Goal: Information Seeking & Learning: Learn about a topic

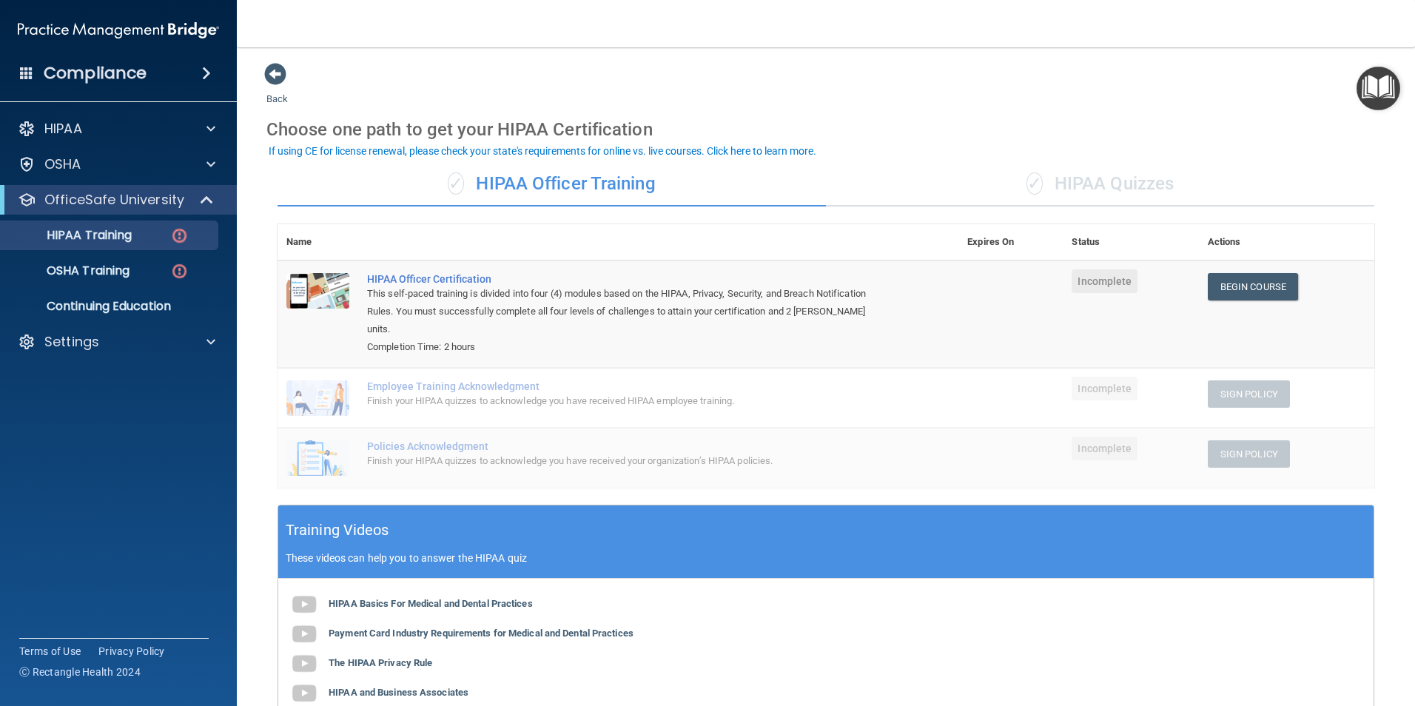
drag, startPoint x: 631, startPoint y: 36, endPoint x: 571, endPoint y: 26, distance: 60.1
click at [571, 26] on nav "Toggle navigation Sara Overbay soverbay@williamsportoms.com Manage My Enterpris…" at bounding box center [826, 23] width 1178 height 47
drag, startPoint x: 571, startPoint y: 27, endPoint x: 529, endPoint y: 27, distance: 41.4
click at [529, 27] on nav "Toggle navigation Sara Overbay soverbay@williamsportoms.com Manage My Enterpris…" at bounding box center [826, 23] width 1178 height 47
drag, startPoint x: 528, startPoint y: 28, endPoint x: 463, endPoint y: 30, distance: 65.2
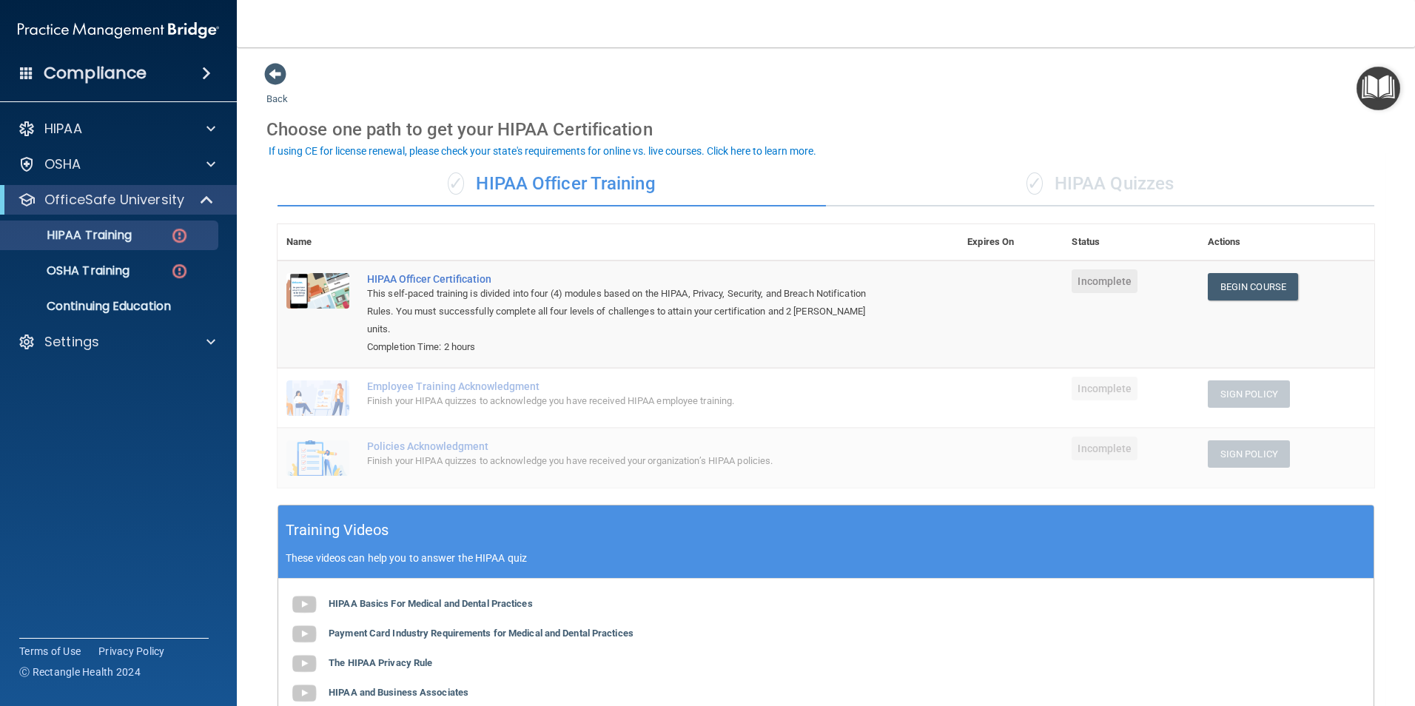
click at [463, 30] on nav "Toggle navigation Sara Overbay soverbay@williamsportoms.com Manage My Enterpris…" at bounding box center [826, 23] width 1178 height 47
click at [1217, 283] on link "Begin Course" at bounding box center [1253, 286] width 90 height 27
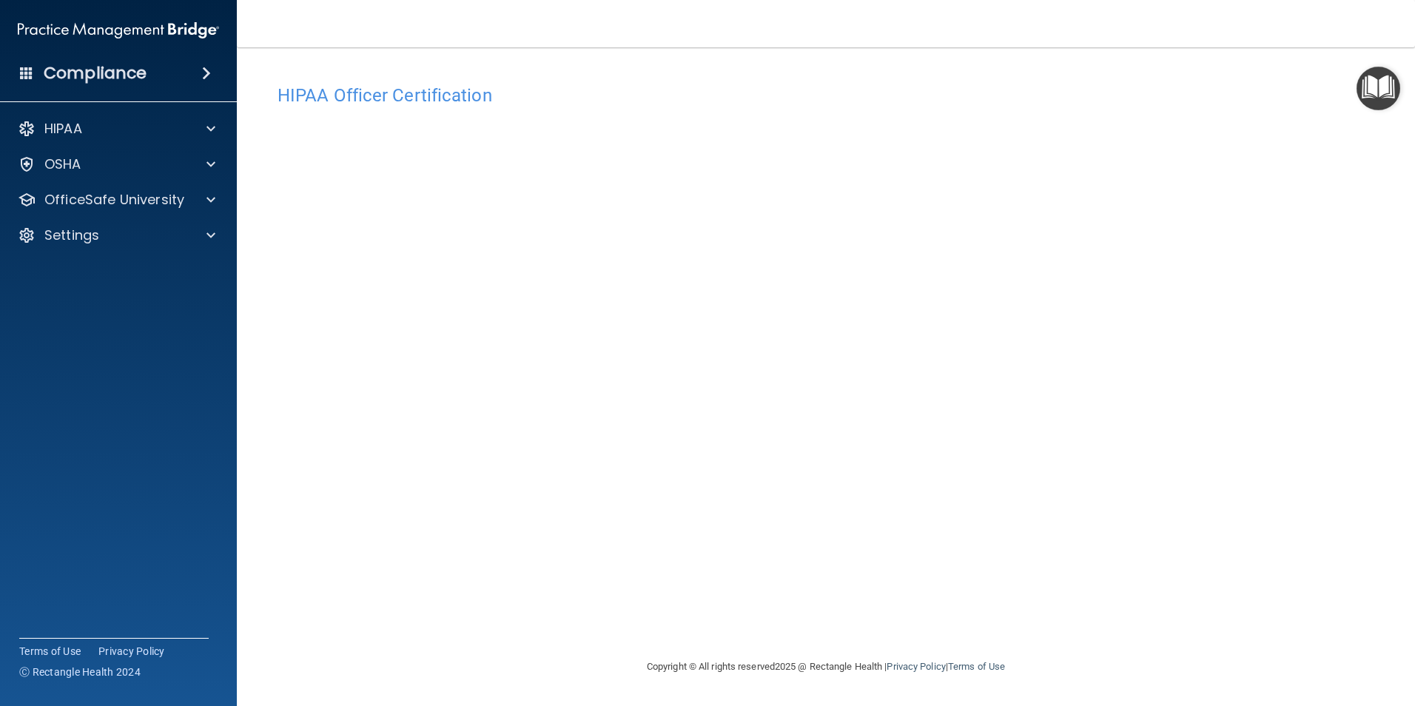
drag, startPoint x: 1166, startPoint y: 112, endPoint x: 938, endPoint y: 95, distance: 228.6
click at [985, 90] on h4 "HIPAA Officer Certification" at bounding box center [826, 95] width 1097 height 19
drag, startPoint x: 912, startPoint y: 95, endPoint x: 838, endPoint y: 87, distance: 75.2
click at [838, 87] on h4 "HIPAA Officer Certification" at bounding box center [826, 95] width 1097 height 19
drag, startPoint x: 913, startPoint y: 76, endPoint x: 928, endPoint y: 76, distance: 14.8
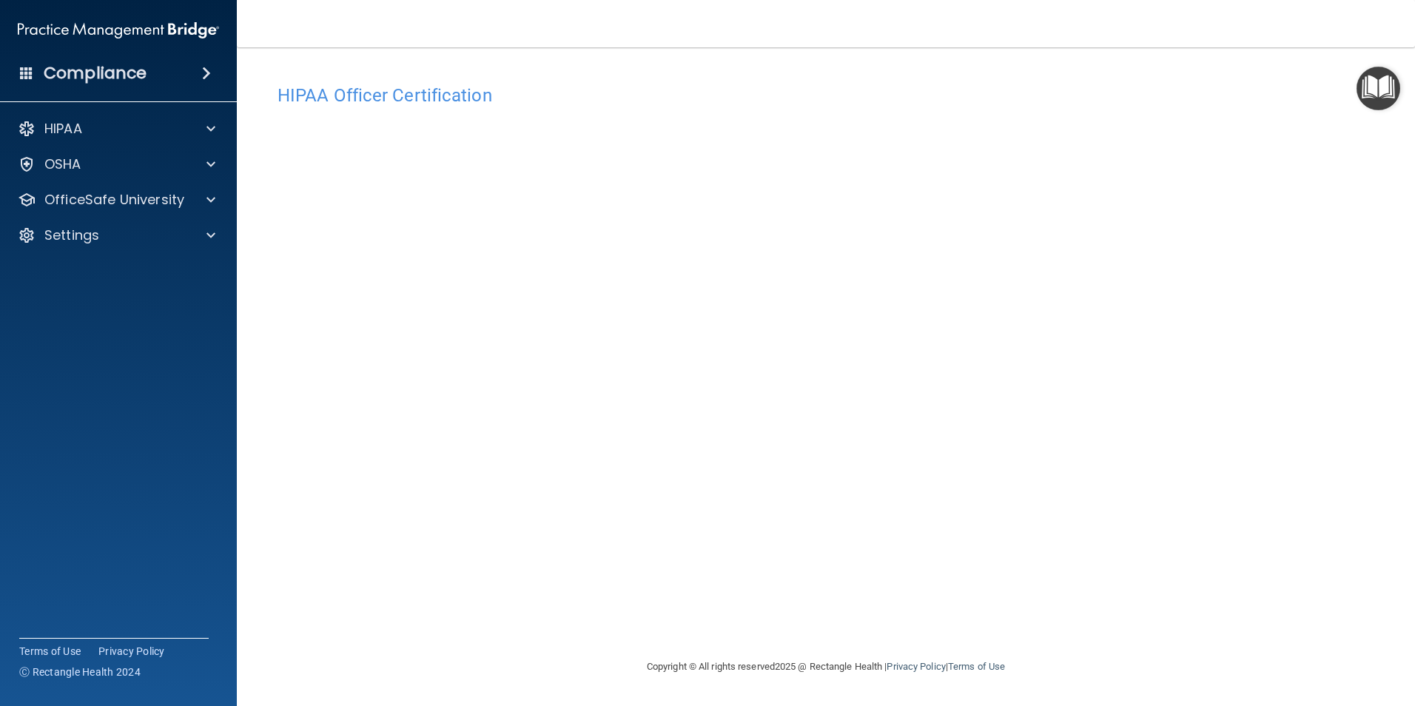
click at [875, 81] on div "HIPAA Officer Certification" at bounding box center [825, 95] width 1119 height 36
drag, startPoint x: 993, startPoint y: 73, endPoint x: 929, endPoint y: 73, distance: 64.4
click at [929, 73] on div "HIPAA Officer Certification This course doesn’t expire until . Are you sure you…" at bounding box center [825, 352] width 1119 height 581
